Goal: Communication & Community: Answer question/provide support

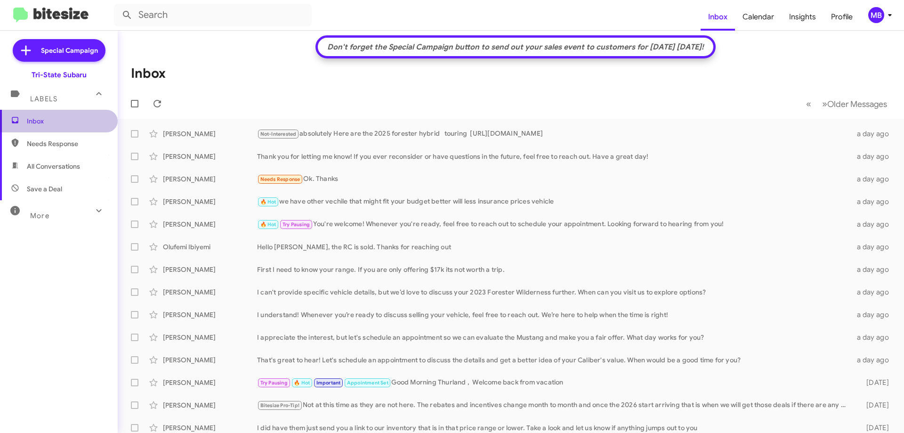
click at [71, 122] on span "Inbox" at bounding box center [67, 120] width 80 height 9
click at [158, 107] on icon at bounding box center [158, 104] width 8 height 8
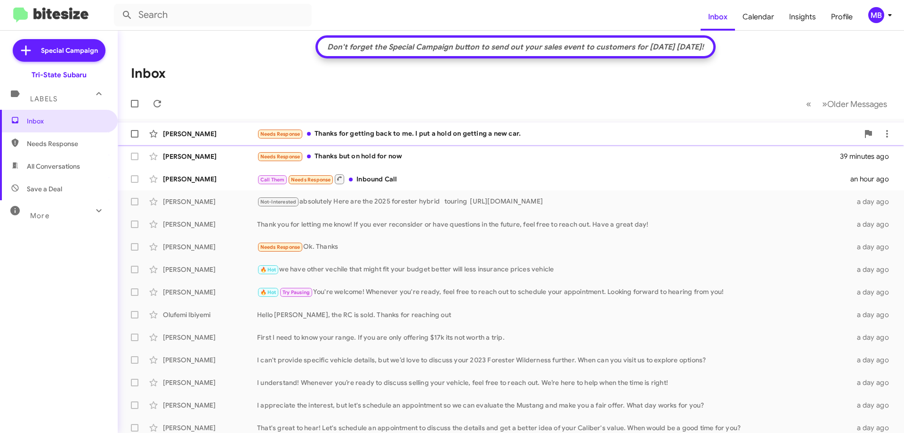
click at [342, 135] on div "Needs Response Thanks for getting back to me. I put a hold on getting a new car." at bounding box center [558, 134] width 602 height 11
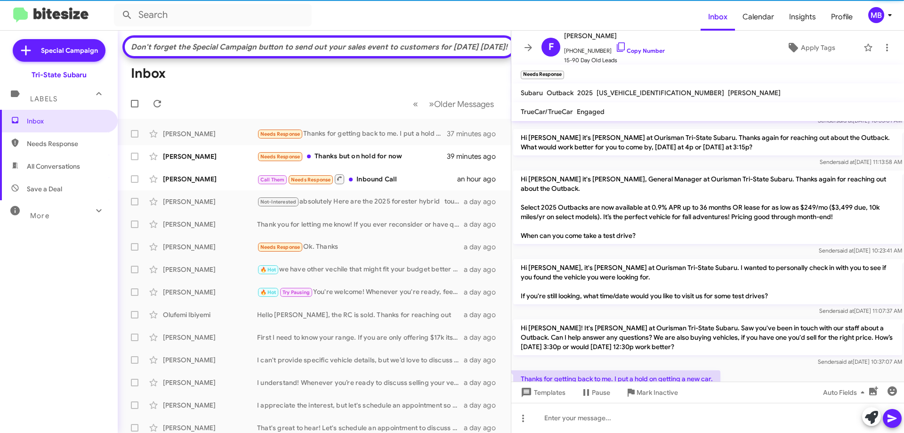
scroll to position [194, 0]
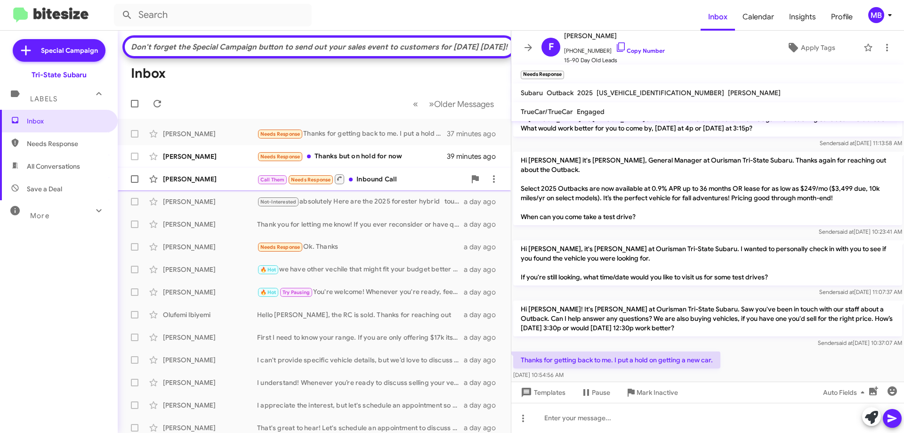
click at [392, 185] on div "Call Them Needs Response Inbound Call" at bounding box center [361, 179] width 209 height 12
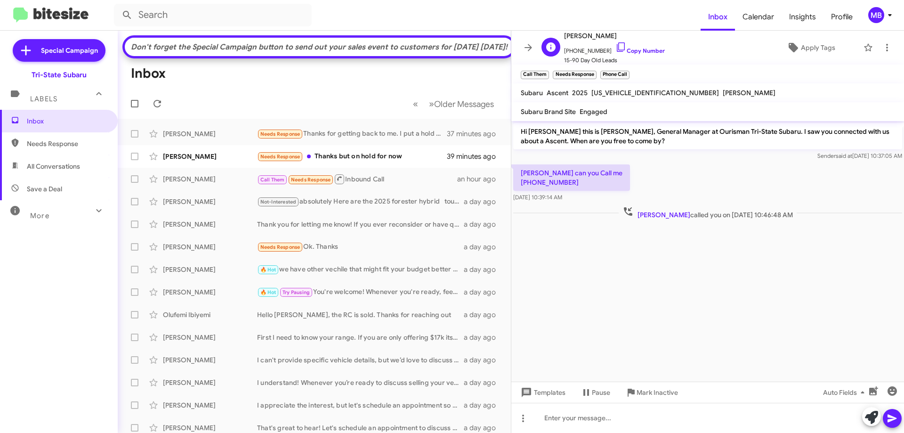
click at [642, 55] on span "[PHONE_NUMBER] Copy Number" at bounding box center [614, 48] width 101 height 14
click at [565, 184] on p "[PERSON_NAME] can you Call me [PHONE_NUMBER]" at bounding box center [571, 177] width 117 height 26
click at [651, 52] on link "Copy Number" at bounding box center [640, 50] width 49 height 7
drag, startPoint x: 791, startPoint y: 214, endPoint x: 516, endPoint y: 164, distance: 279.6
click at [516, 164] on div "Hi [PERSON_NAME] this is [PERSON_NAME], General Manager at Ourisman Tri-State S…" at bounding box center [708, 171] width 393 height 100
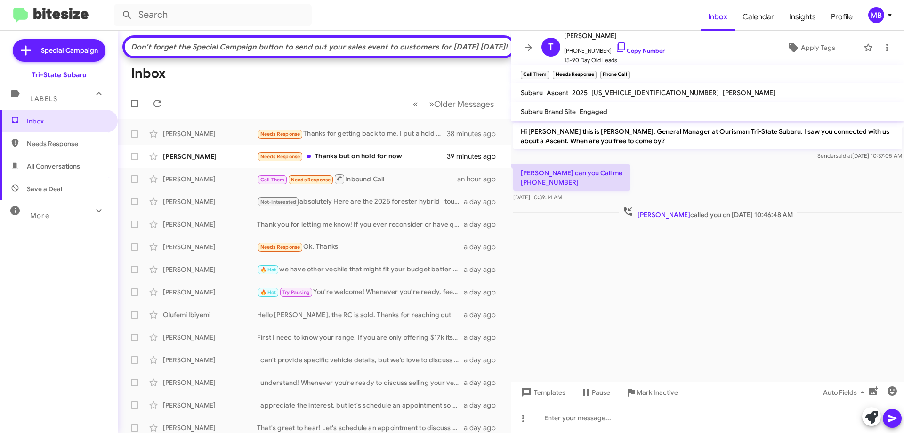
copy div "[PERSON_NAME] can you Call me [PHONE_NUMBER] [DATE] 10:39:14 AM [PERSON_NAME] c…"
click at [419, 162] on div "Needs Response Thanks but on hold for now" at bounding box center [361, 156] width 209 height 11
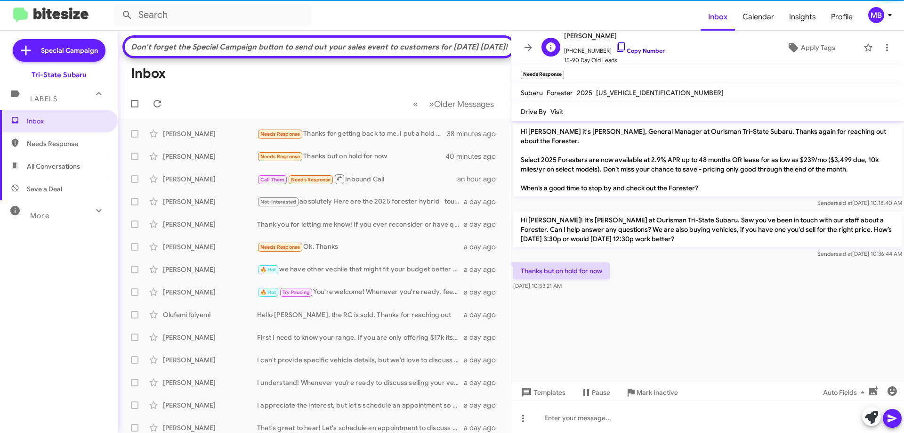
click at [648, 50] on link "Copy Number" at bounding box center [640, 50] width 49 height 7
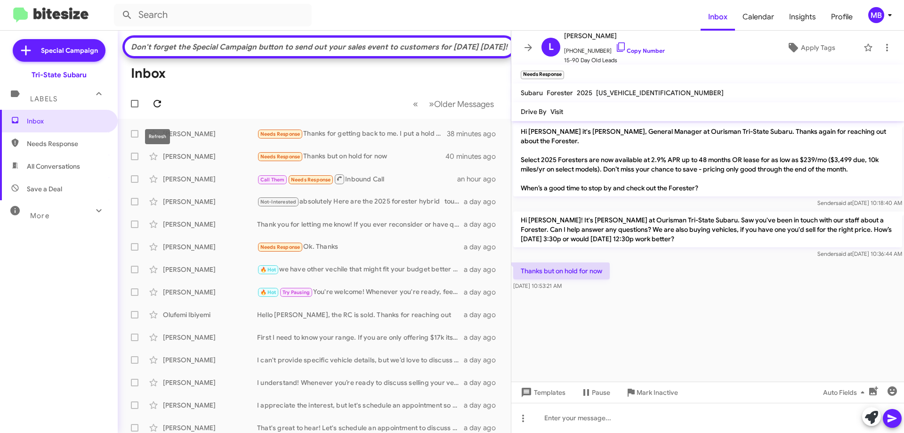
click at [153, 109] on icon at bounding box center [157, 103] width 11 height 11
click at [73, 146] on span "Needs Response" at bounding box center [67, 143] width 80 height 9
type input "in:needs-response"
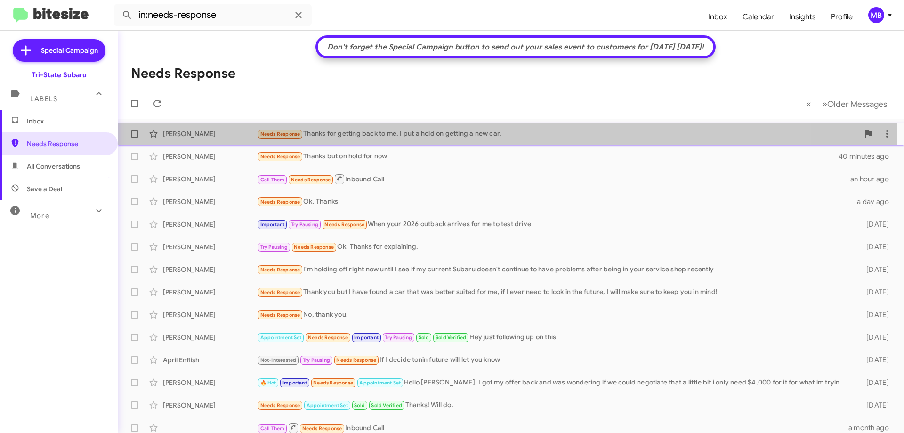
click at [436, 138] on div "Needs Response Thanks for getting back to me. I put a hold on getting a new car." at bounding box center [558, 134] width 602 height 11
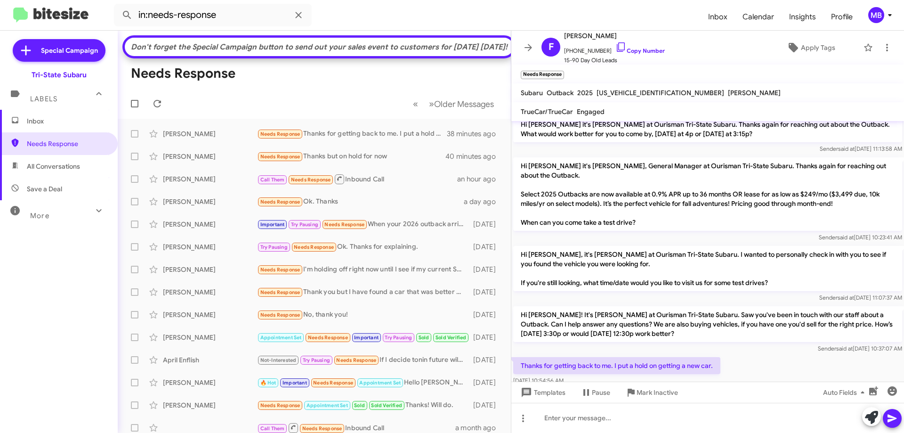
scroll to position [194, 0]
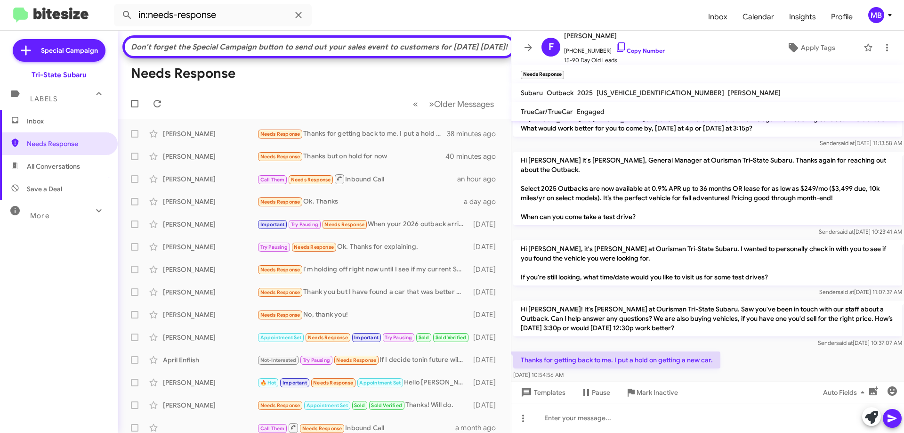
drag, startPoint x: 620, startPoint y: 365, endPoint x: 522, endPoint y: 338, distance: 101.5
click at [522, 351] on div "Thanks for getting back to me. I put a hold on getting a new car. [DATE] 10:54:…" at bounding box center [616, 365] width 207 height 28
copy div "Thanks for getting back to me. I put a hold on getting a new car. [DATE] 10:54:…"
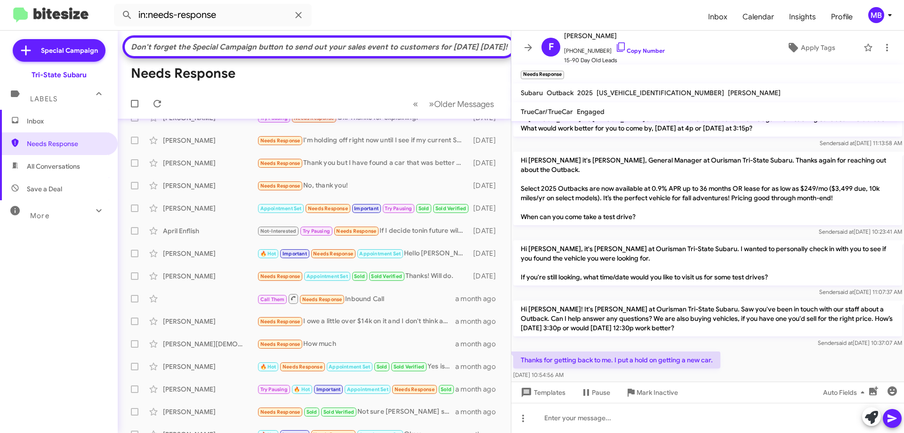
scroll to position [158, 0]
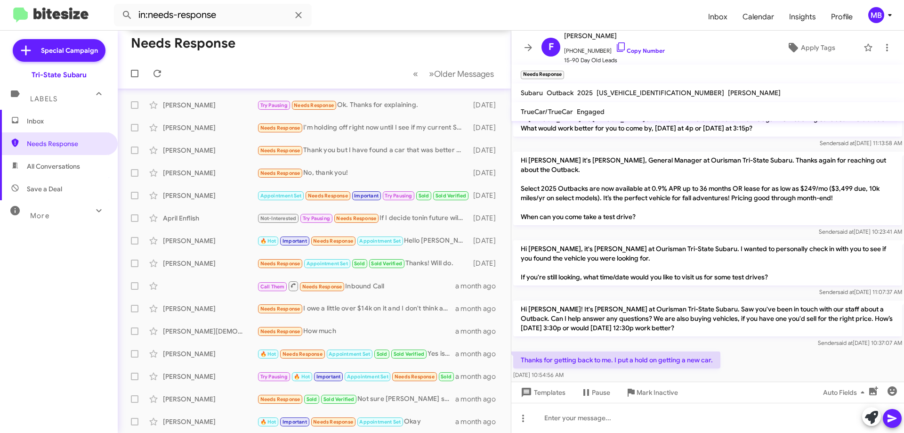
click at [62, 120] on span "Inbox" at bounding box center [67, 120] width 80 height 9
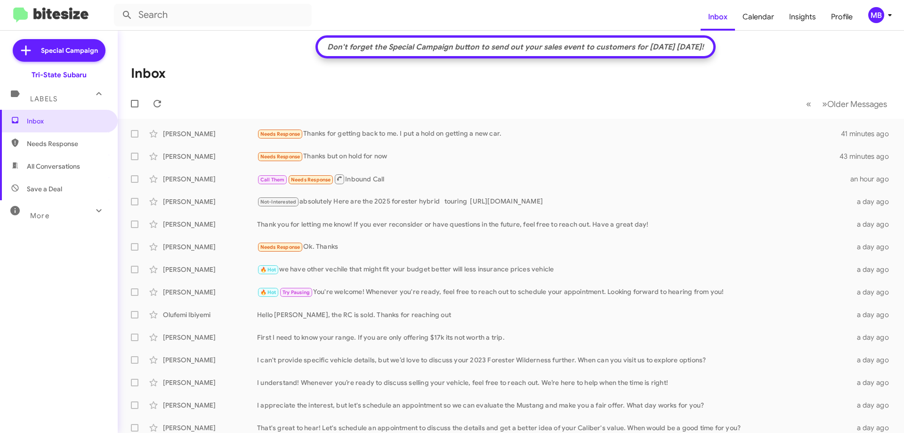
click at [480, 46] on div "Don't forget the Special Campaign button to send out your sales event to custom…" at bounding box center [516, 46] width 386 height 9
click at [892, 18] on icon at bounding box center [890, 14] width 11 height 11
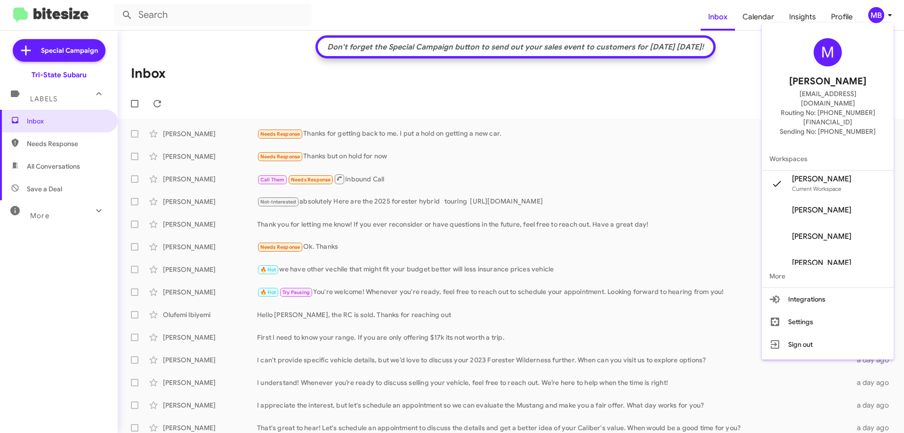
click at [157, 104] on div at bounding box center [452, 216] width 904 height 433
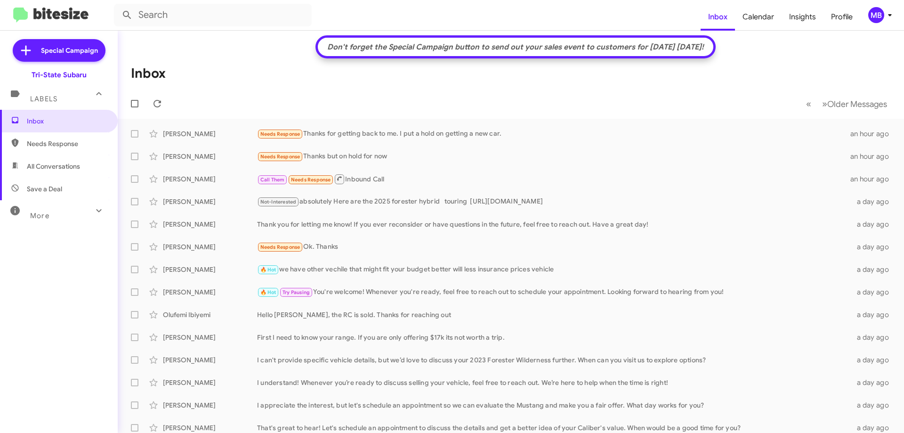
click at [88, 142] on span "Needs Response" at bounding box center [67, 143] width 80 height 9
type input "in:needs-response"
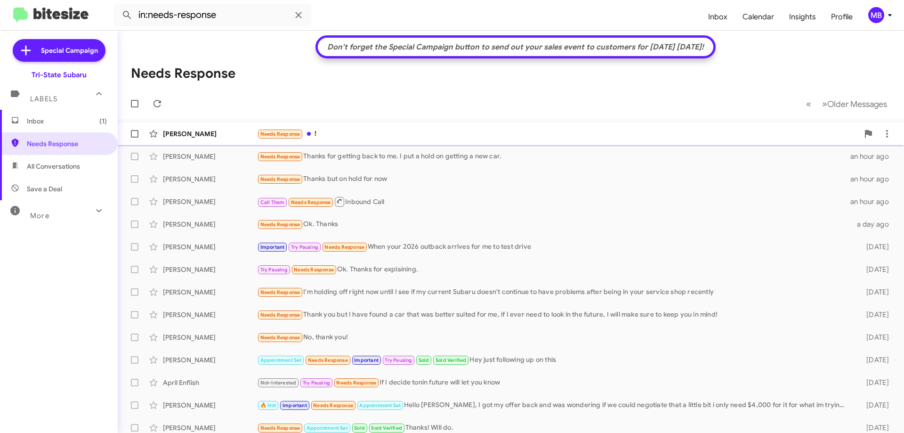
click at [208, 136] on div "[PERSON_NAME]" at bounding box center [210, 133] width 94 height 9
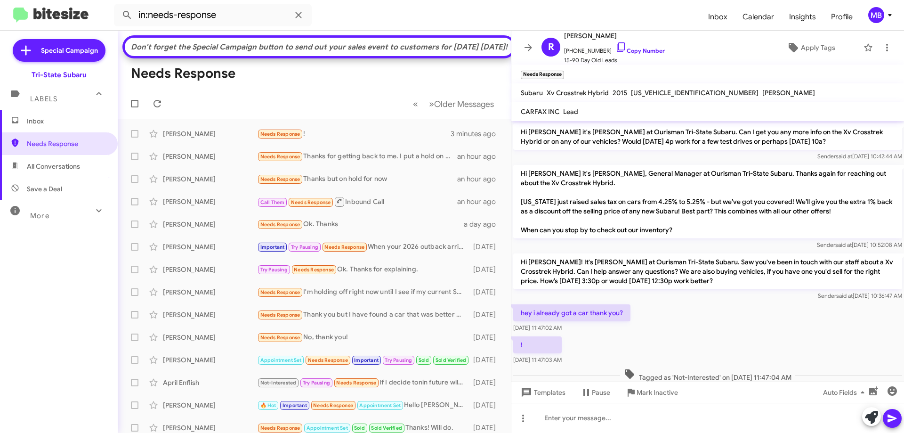
scroll to position [60, 0]
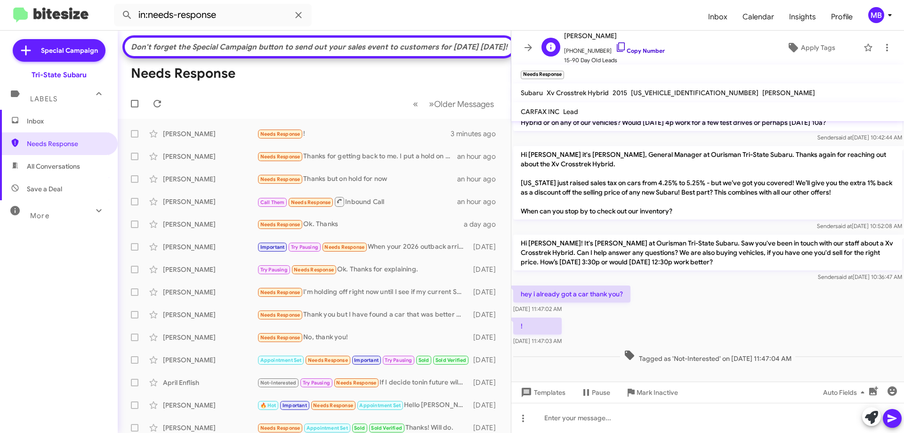
click at [643, 49] on link "Copy Number" at bounding box center [640, 50] width 49 height 7
drag, startPoint x: 583, startPoint y: 319, endPoint x: 516, endPoint y: 288, distance: 74.0
click at [516, 288] on div "Hi [PERSON_NAME] this is [PERSON_NAME], General Manager at Ourisman Tri-State S…" at bounding box center [708, 213] width 393 height 304
drag, startPoint x: 539, startPoint y: 292, endPoint x: 544, endPoint y: 293, distance: 5.5
copy div "hey i already got a car thank you? [DATE] 11:47:02 AM !"
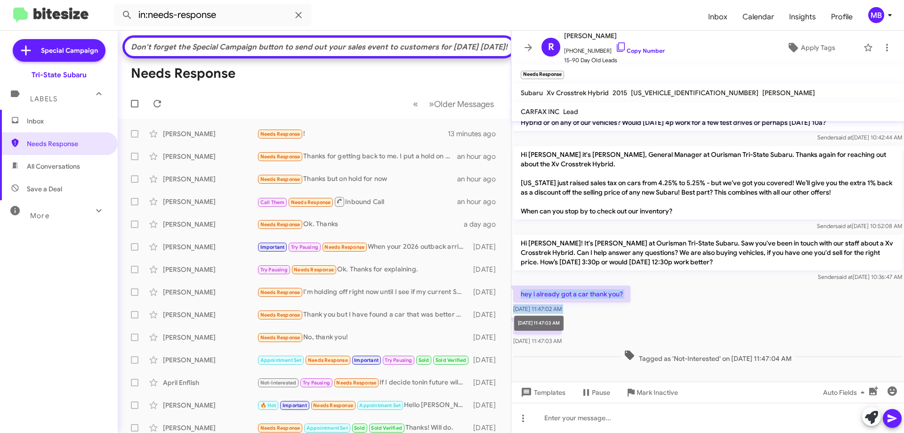
click at [618, 316] on div "! [DATE] 11:47:03 AM" at bounding box center [708, 332] width 393 height 32
click at [63, 128] on span "Inbox" at bounding box center [59, 121] width 118 height 23
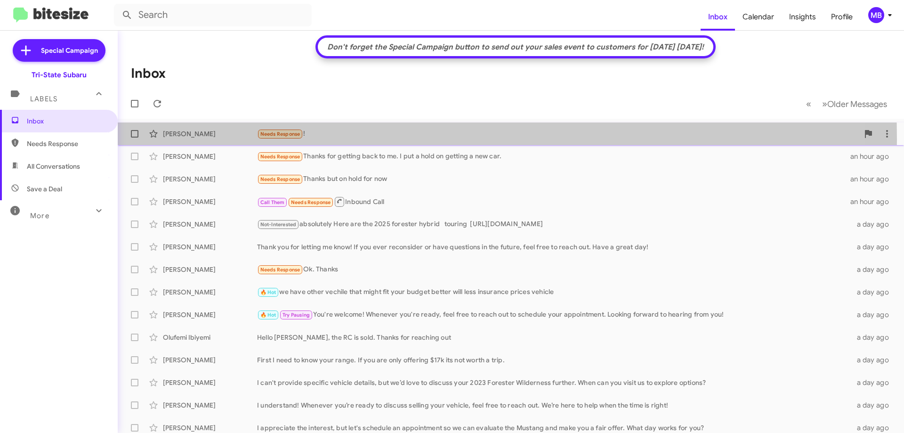
click at [223, 139] on div "[PERSON_NAME] Needs Response ! 13 minutes ago" at bounding box center [511, 133] width 772 height 19
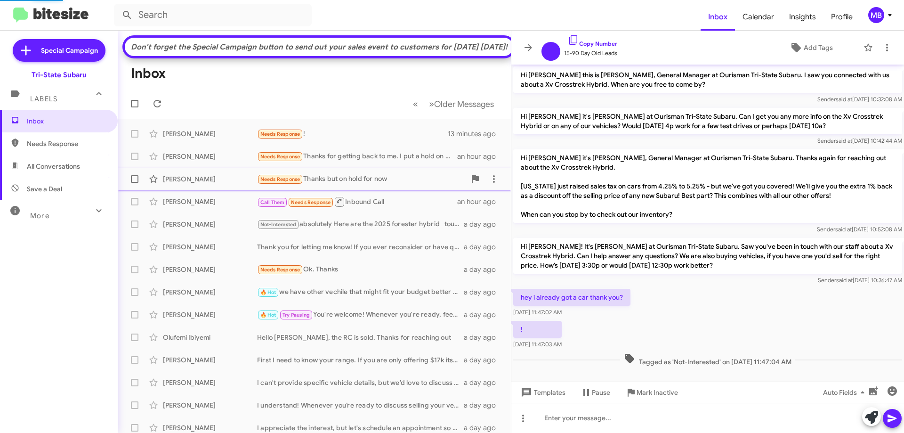
scroll to position [3, 0]
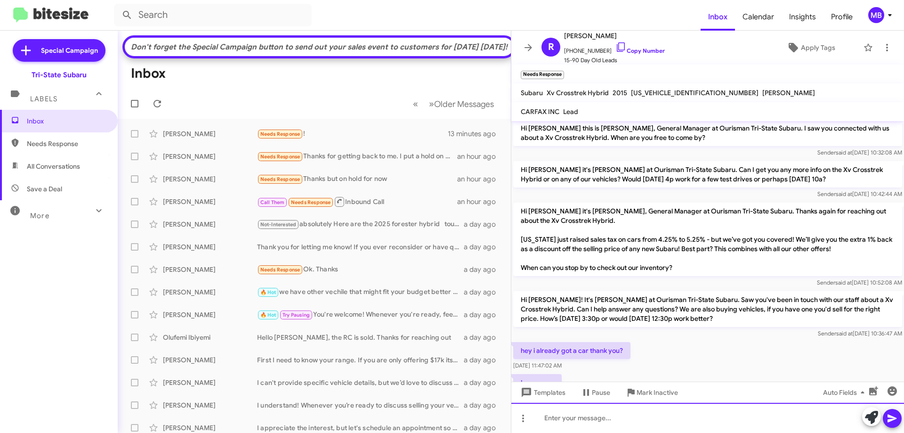
click at [671, 418] on div at bounding box center [708, 418] width 393 height 30
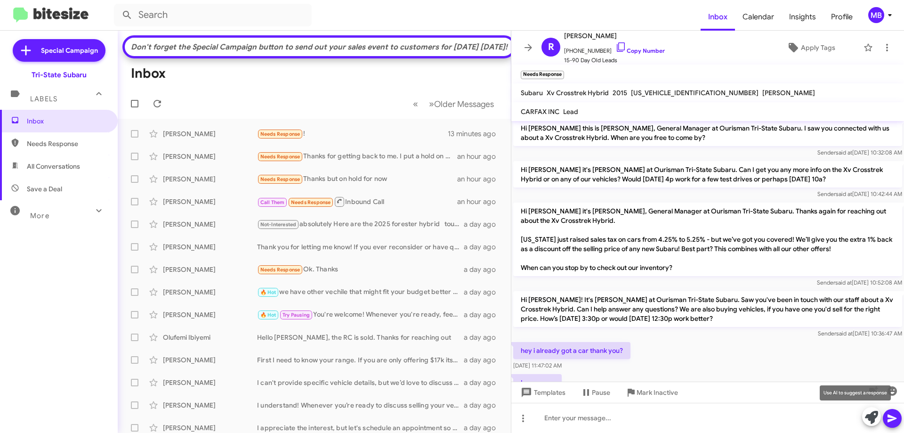
click at [869, 416] on icon at bounding box center [871, 417] width 13 height 13
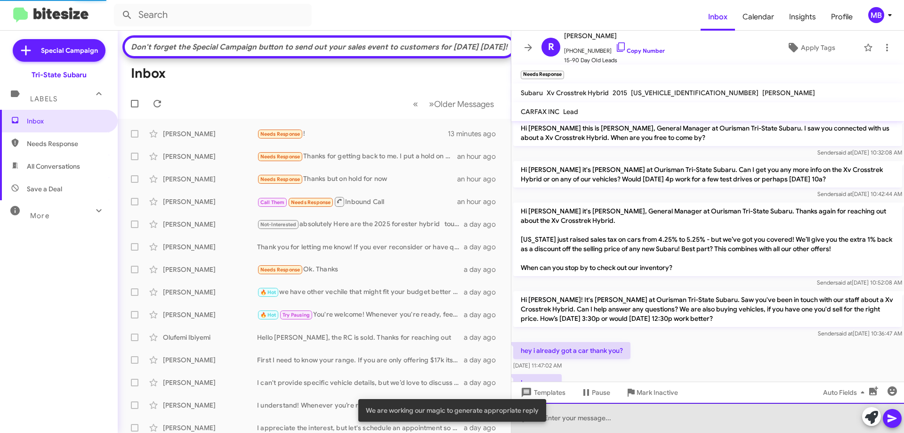
click at [817, 420] on div at bounding box center [708, 418] width 393 height 30
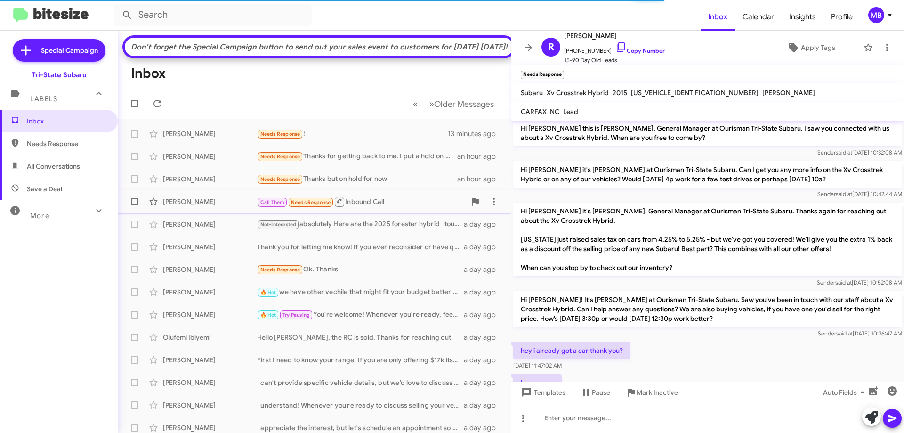
click at [359, 208] on div "Call Them Needs Response Inbound Call" at bounding box center [361, 202] width 209 height 12
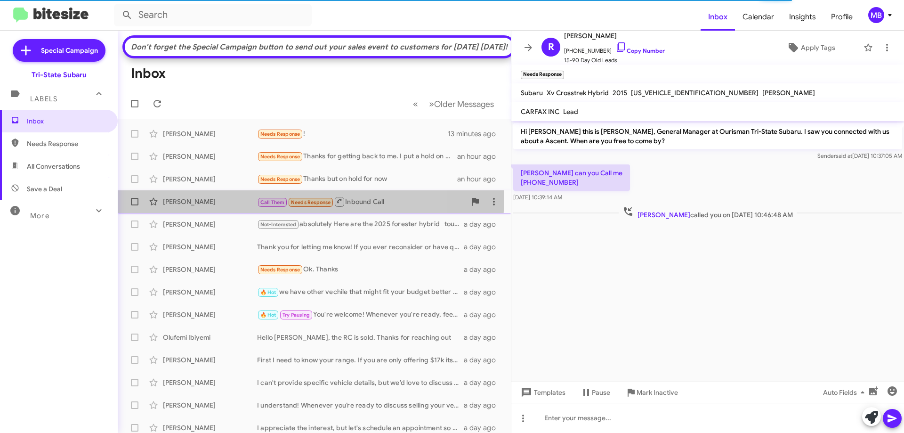
click at [236, 211] on div "[PERSON_NAME] Call Them Needs Response Inbound Call an hour ago" at bounding box center [314, 201] width 378 height 19
click at [218, 206] on div "[PERSON_NAME]" at bounding box center [210, 201] width 94 height 9
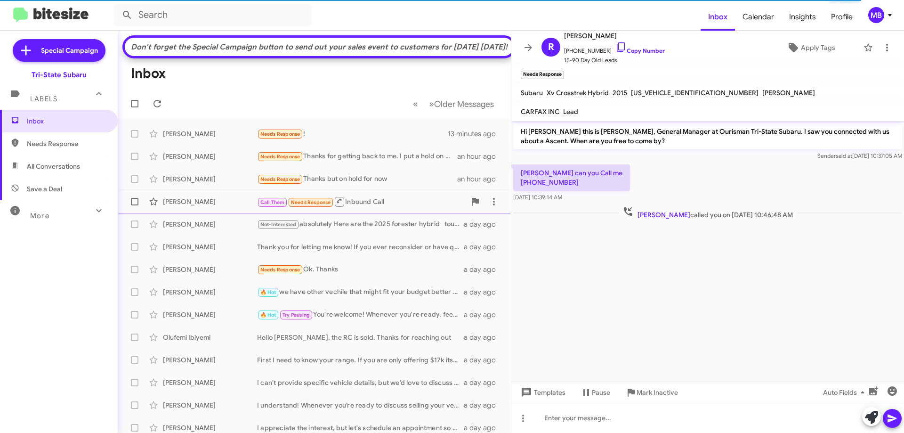
click at [202, 206] on div "[PERSON_NAME]" at bounding box center [210, 201] width 94 height 9
click at [201, 206] on div "[PERSON_NAME]" at bounding box center [210, 201] width 94 height 9
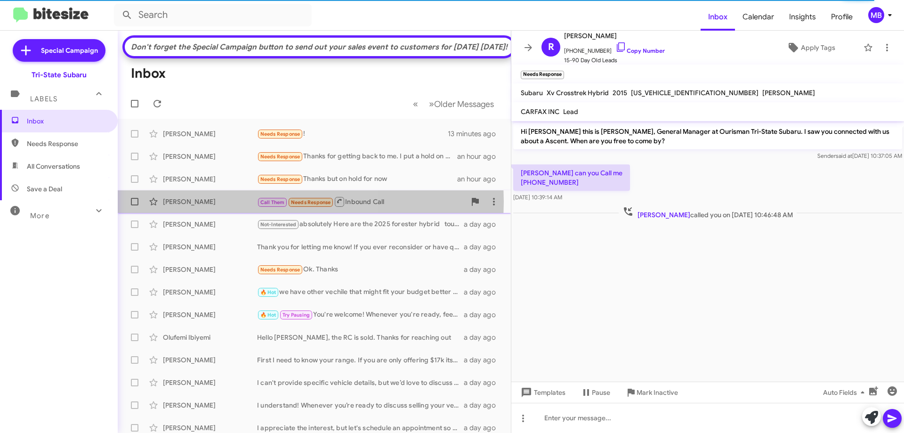
click at [200, 206] on div "[PERSON_NAME]" at bounding box center [210, 201] width 94 height 9
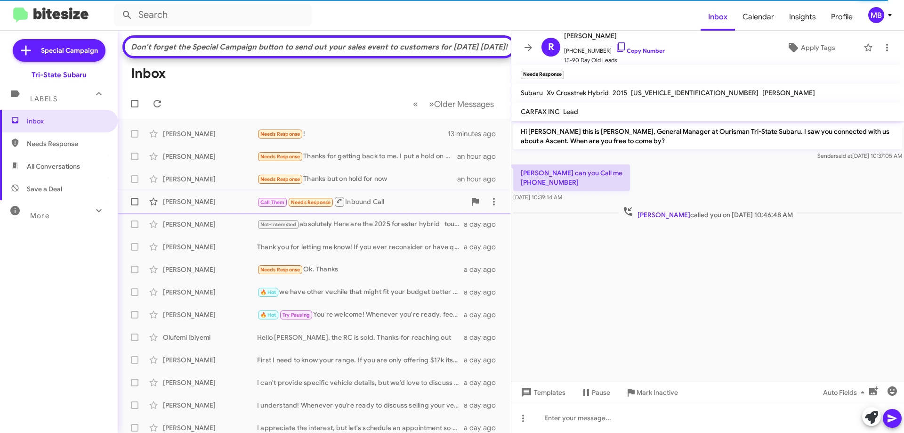
click at [167, 206] on div "[PERSON_NAME]" at bounding box center [210, 201] width 94 height 9
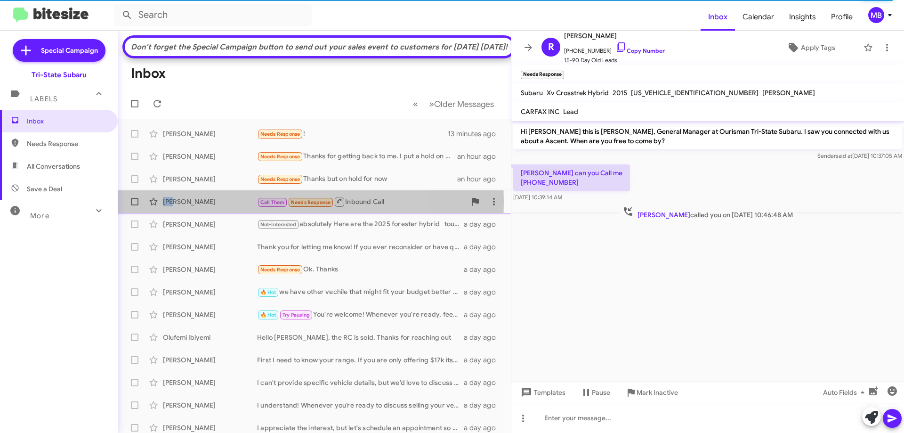
click at [168, 206] on div "[PERSON_NAME]" at bounding box center [210, 201] width 94 height 9
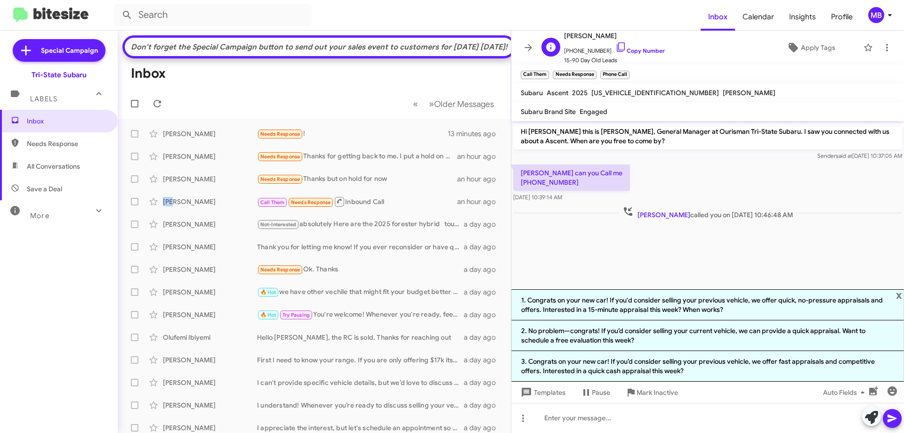
drag, startPoint x: 643, startPoint y: 51, endPoint x: 649, endPoint y: 40, distance: 13.3
click at [643, 51] on link "Copy Number" at bounding box center [640, 50] width 49 height 7
copy div "[PERSON_NAME]"
click at [191, 138] on div "[PERSON_NAME]" at bounding box center [210, 133] width 94 height 9
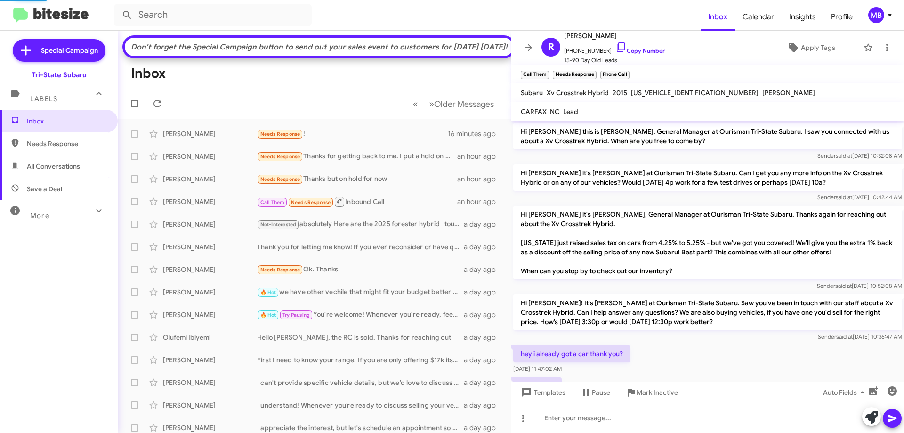
scroll to position [60, 0]
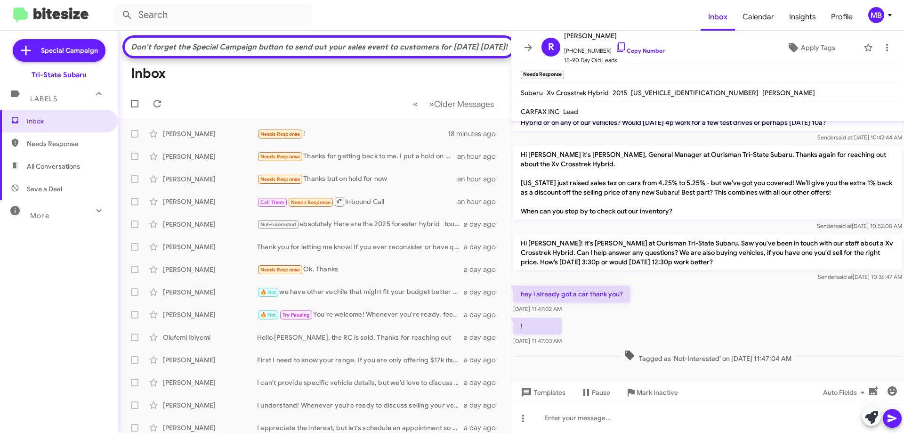
click at [71, 144] on span "Needs Response" at bounding box center [67, 143] width 80 height 9
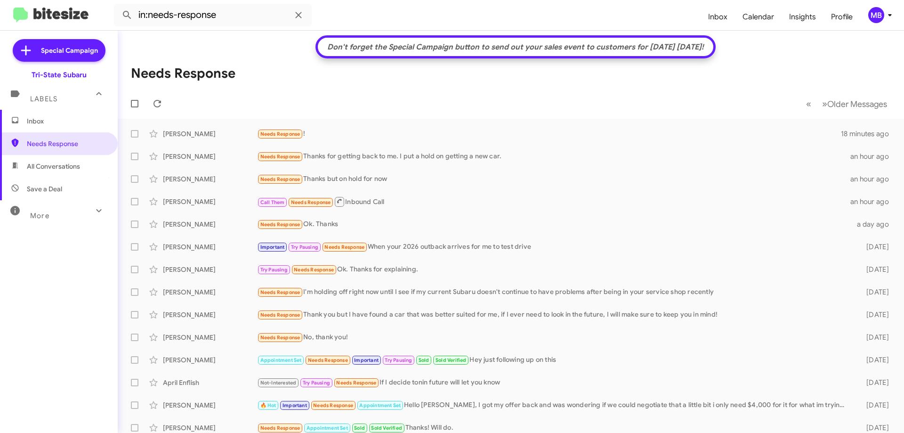
click at [78, 171] on span "All Conversations" at bounding box center [59, 166] width 118 height 23
type input "in:all-conversations"
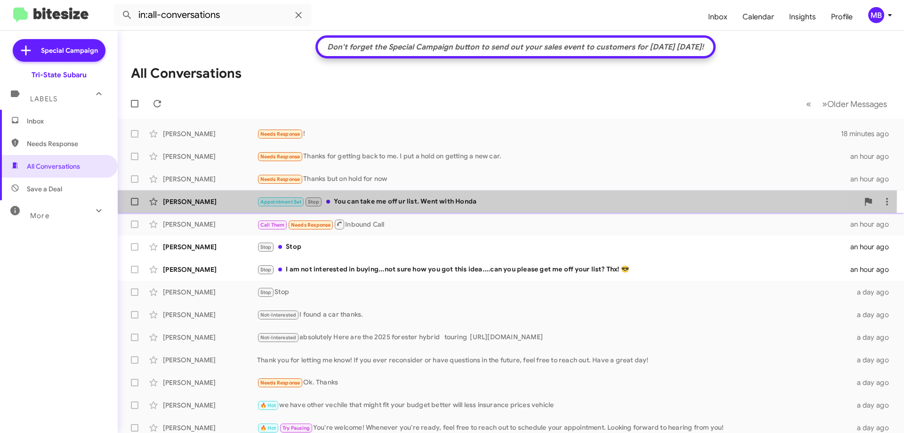
click at [215, 197] on div "[PERSON_NAME]" at bounding box center [210, 201] width 94 height 9
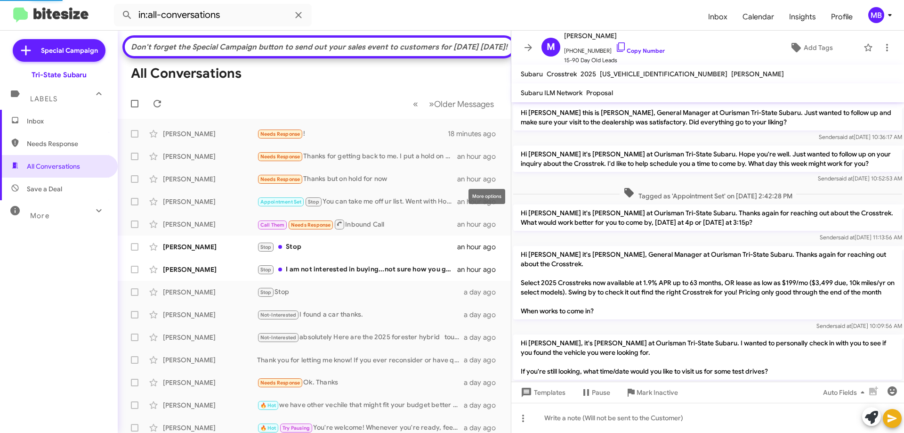
scroll to position [122, 0]
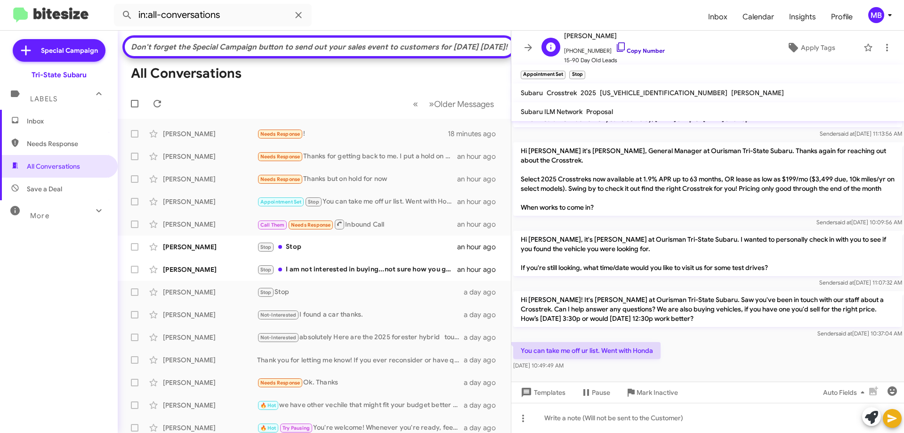
click at [644, 50] on link "Copy Number" at bounding box center [640, 50] width 49 height 7
drag, startPoint x: 659, startPoint y: 360, endPoint x: 520, endPoint y: 356, distance: 140.0
click at [520, 356] on p "You can take me off ur list. Went with Honda" at bounding box center [586, 350] width 147 height 17
copy p "You can take me off ur list. Went with Honda"
click at [312, 252] on div "Stop Stop" at bounding box center [361, 247] width 209 height 11
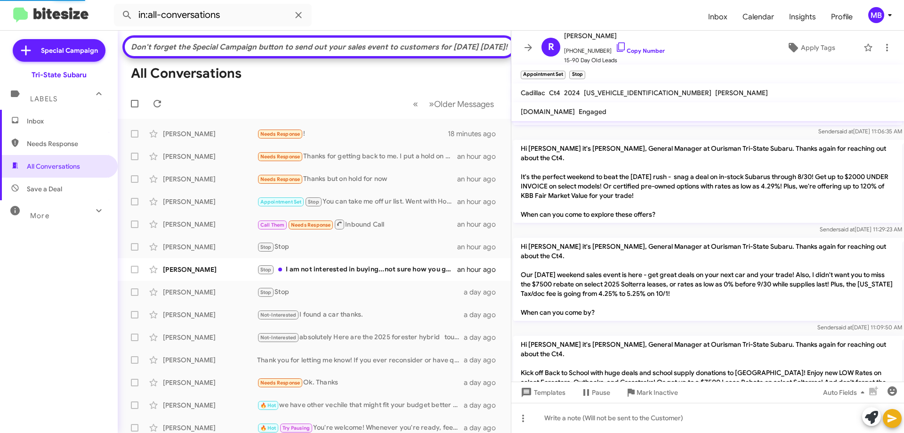
scroll to position [538, 0]
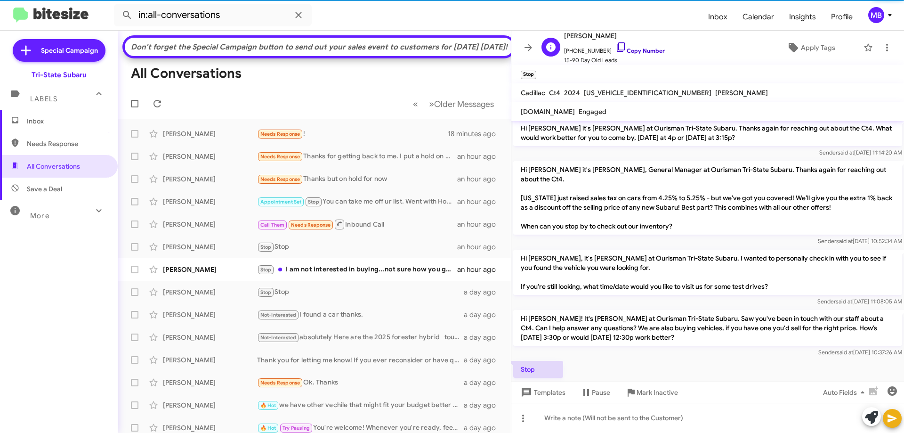
click at [641, 48] on link "Copy Number" at bounding box center [640, 50] width 49 height 7
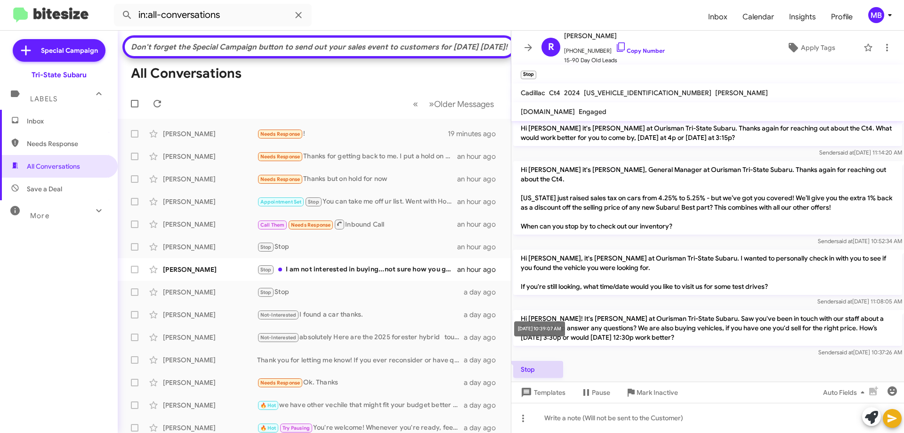
drag, startPoint x: 583, startPoint y: 346, endPoint x: 515, endPoint y: 347, distance: 67.4
click at [515, 359] on div "Stop [DATE] 10:39:07 AM" at bounding box center [708, 375] width 393 height 32
copy span "[DATE] 10:39:07 AM"
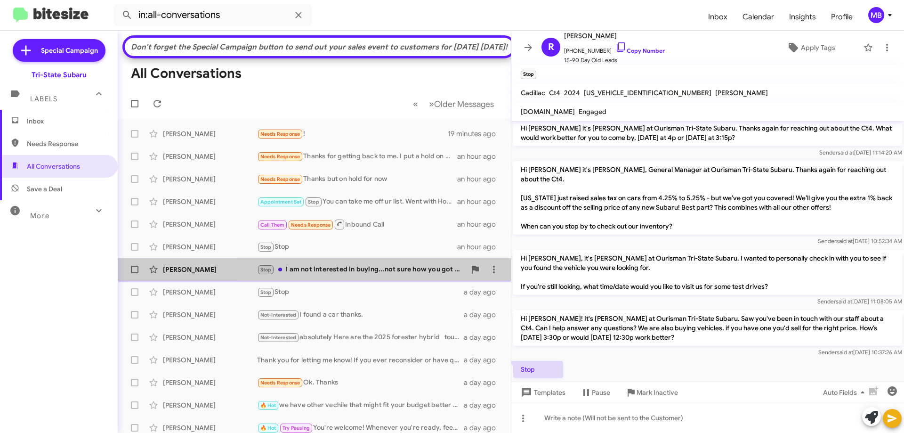
click at [387, 279] on div "[PERSON_NAME] Stop I am not interested in buying...not sure how you got this id…" at bounding box center [314, 269] width 378 height 19
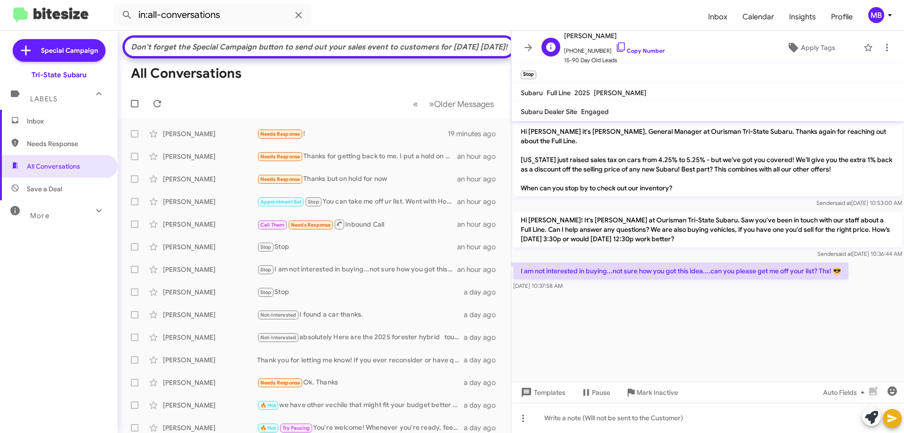
click at [636, 47] on span "[PHONE_NUMBER] Copy Number" at bounding box center [614, 48] width 101 height 14
click at [636, 50] on link "Copy Number" at bounding box center [640, 50] width 49 height 7
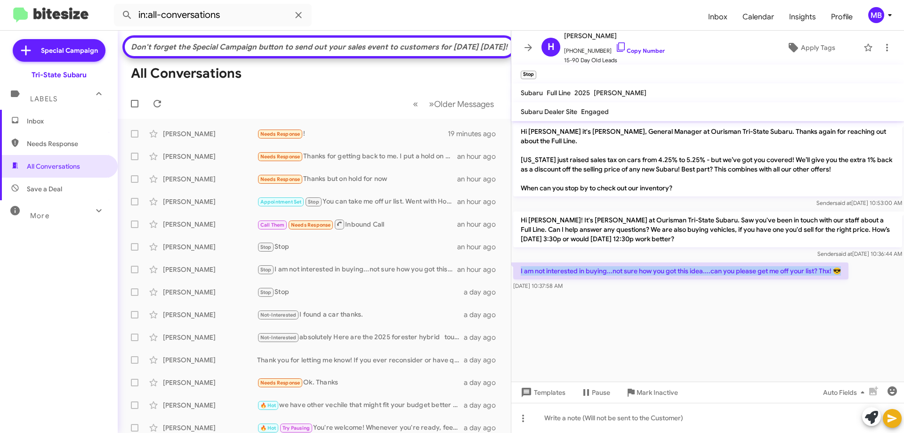
drag, startPoint x: 849, startPoint y: 262, endPoint x: 518, endPoint y: 266, distance: 331.2
click at [518, 266] on div "I am not interested in buying...not sure how you got this idea....can you pleas…" at bounding box center [708, 276] width 393 height 32
copy p "I am not interested in buying...not sure how you got this idea....can you pleas…"
click at [364, 52] on div "Don't forget the Special Campaign button to send out your sales event to custom…" at bounding box center [320, 46] width 380 height 9
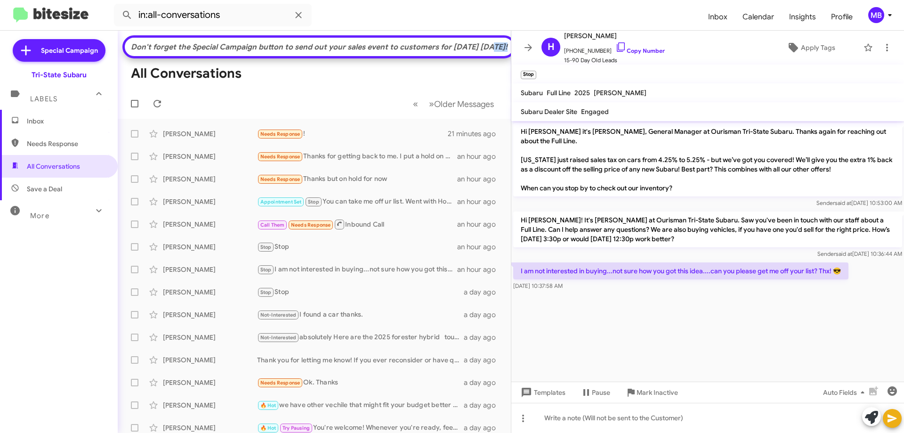
click at [364, 52] on div "Don't forget the Special Campaign button to send out your sales event to custom…" at bounding box center [320, 46] width 380 height 9
click at [60, 97] on div "Labels" at bounding box center [50, 94] width 84 height 17
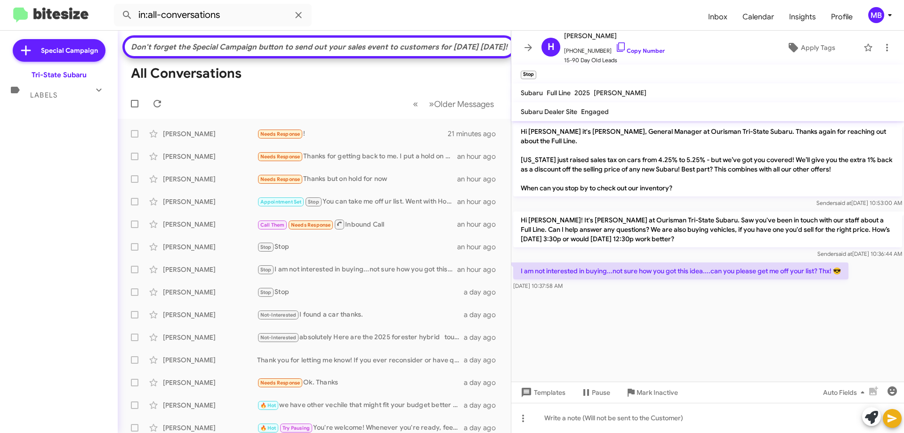
click at [61, 97] on div "Labels" at bounding box center [50, 90] width 84 height 17
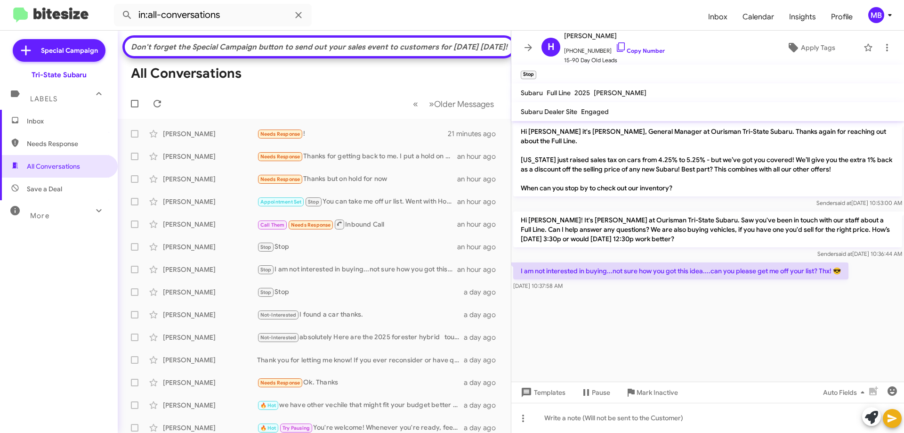
click at [68, 120] on span "Inbox" at bounding box center [67, 120] width 80 height 9
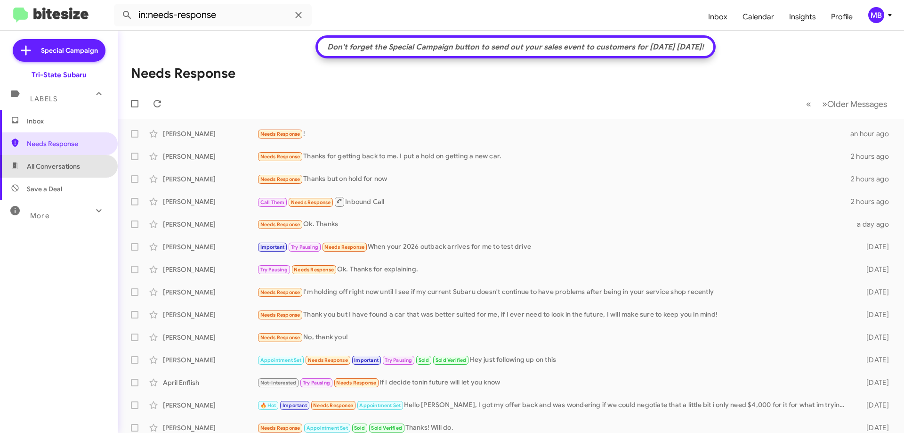
click at [88, 167] on span "All Conversations" at bounding box center [59, 166] width 118 height 23
type input "in:all-conversations"
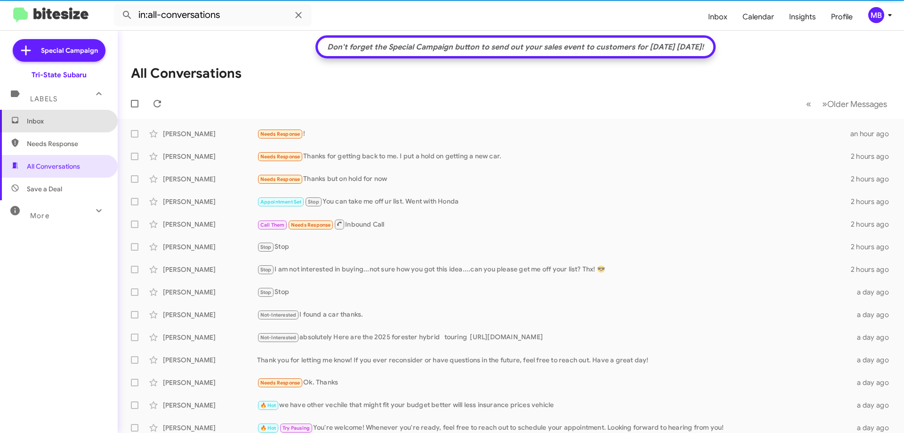
click at [79, 126] on span "Inbox" at bounding box center [59, 121] width 118 height 23
